Goal: Use online tool/utility

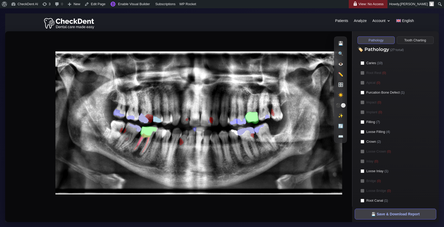
scroll to position [25, 0]
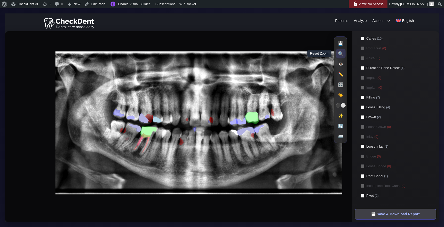
click at [340, 56] on button "🔍 Reset Zoom" at bounding box center [341, 54] width 10 height 10
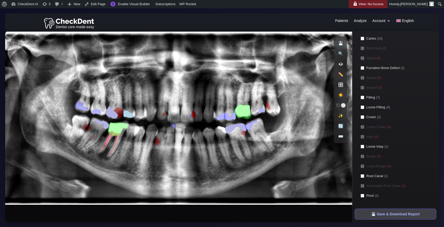
drag, startPoint x: 222, startPoint y: 74, endPoint x: 219, endPoint y: 112, distance: 38.6
click at [219, 112] on icon at bounding box center [178, 118] width 347 height 174
click at [256, 105] on image at bounding box center [178, 118] width 347 height 174
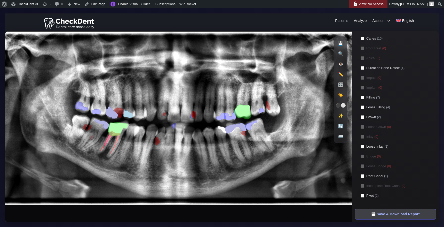
click at [256, 105] on image at bounding box center [178, 118] width 347 height 174
click at [213, 109] on image at bounding box center [178, 118] width 347 height 174
click at [342, 137] on button "⌨️ Keyboard Shortcuts" at bounding box center [341, 136] width 10 height 10
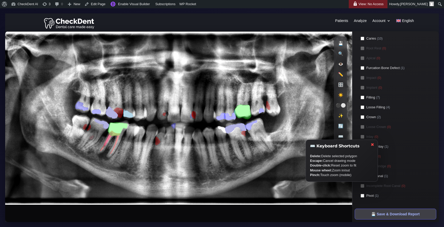
click at [228, 92] on image at bounding box center [178, 118] width 347 height 174
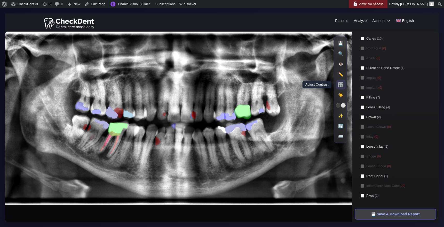
click at [342, 85] on button "🎛️ Adjust Contrast" at bounding box center [341, 85] width 10 height 10
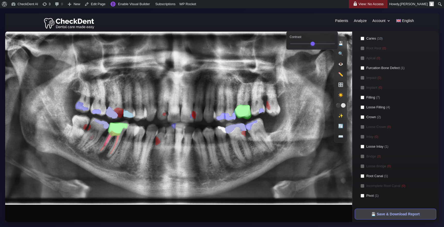
drag, startPoint x: 314, startPoint y: 44, endPoint x: 307, endPoint y: 44, distance: 6.2
click at [307, 44] on input "Contrast" at bounding box center [312, 43] width 45 height 1
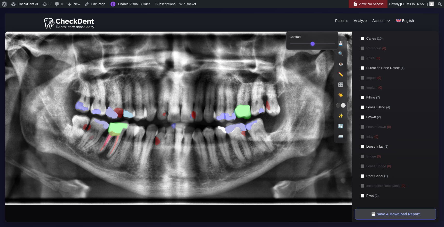
drag, startPoint x: 307, startPoint y: 44, endPoint x: 311, endPoint y: 44, distance: 3.1
click at [311, 44] on input "Contrast" at bounding box center [312, 43] width 45 height 1
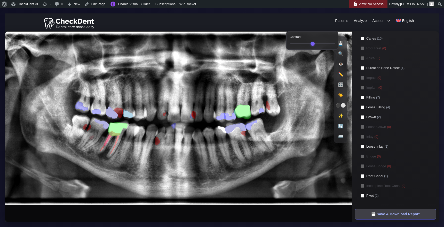
drag, startPoint x: 311, startPoint y: 44, endPoint x: 313, endPoint y: 44, distance: 2.6
type input "***"
click at [313, 44] on input "Contrast" at bounding box center [312, 43] width 45 height 1
click at [297, 93] on image at bounding box center [178, 118] width 347 height 174
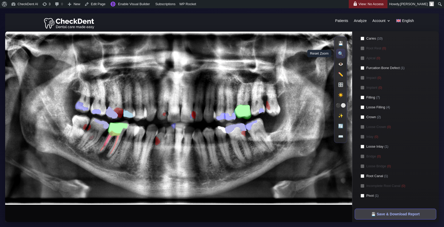
click at [340, 53] on button "🔍 Reset Zoom" at bounding box center [341, 54] width 10 height 10
click at [340, 66] on button "👁️ Hide Polygons" at bounding box center [341, 64] width 10 height 10
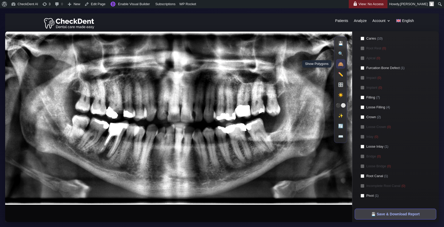
click at [340, 66] on button "🙈 Show Polygons" at bounding box center [341, 64] width 10 height 10
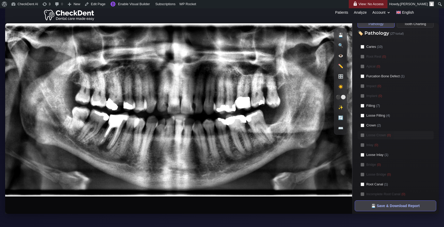
scroll to position [0, 0]
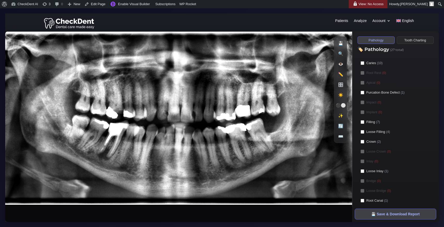
click at [413, 41] on button "Tooth Charting" at bounding box center [415, 39] width 37 height 7
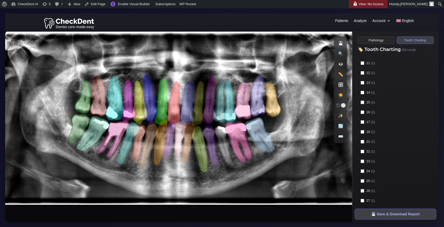
click at [380, 39] on button "Pathology" at bounding box center [376, 39] width 37 height 7
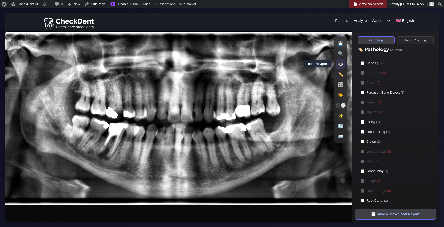
click at [343, 62] on button "👁️ Hide Polygons" at bounding box center [341, 64] width 10 height 10
click at [342, 64] on button "🙈 Show Polygons" at bounding box center [341, 64] width 10 height 10
click at [342, 65] on button "👁️ Hide Polygons" at bounding box center [341, 64] width 10 height 10
click at [342, 65] on button "🙈 Show Polygons" at bounding box center [341, 64] width 10 height 10
click at [342, 65] on button "👁️ Hide Polygons" at bounding box center [341, 64] width 10 height 10
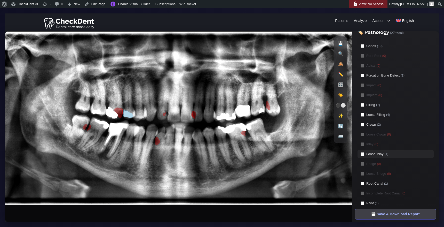
scroll to position [25, 0]
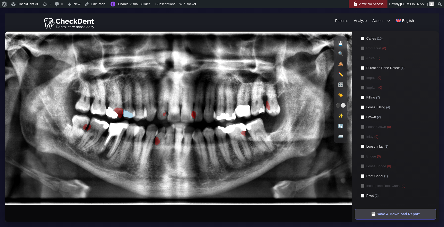
drag, startPoint x: 183, startPoint y: 137, endPoint x: 204, endPoint y: 135, distance: 21.3
click at [204, 135] on image at bounding box center [178, 118] width 347 height 174
